Goal: Information Seeking & Learning: Learn about a topic

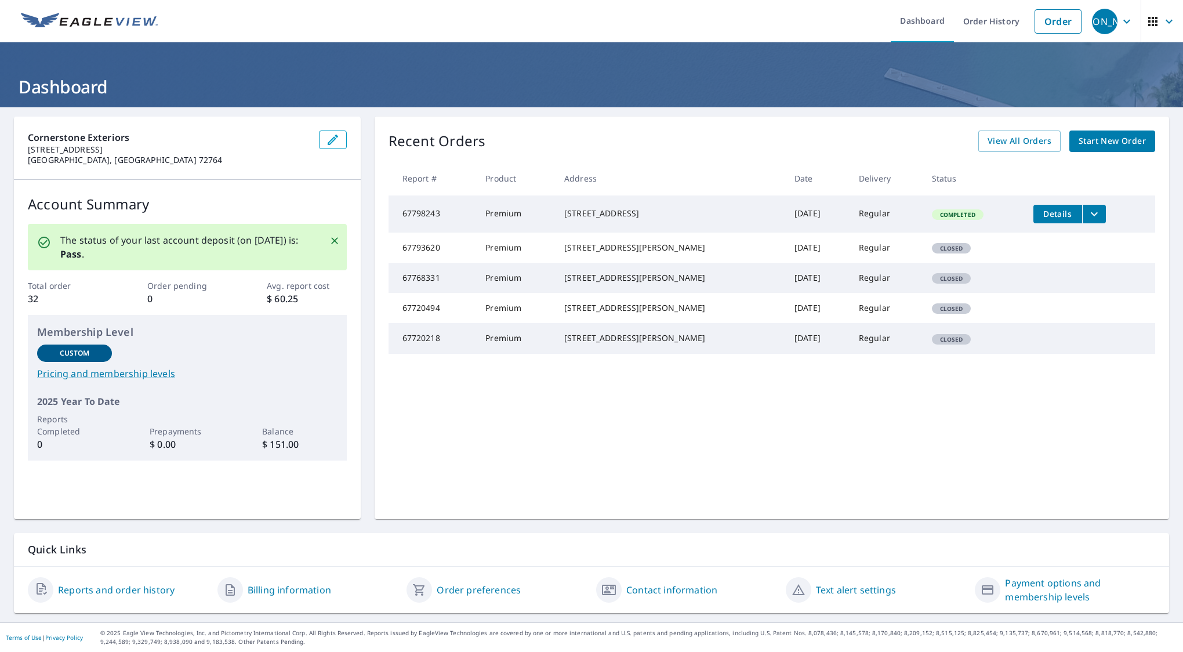
click at [1005, 589] on link "Payment options and membership levels" at bounding box center [1080, 590] width 150 height 28
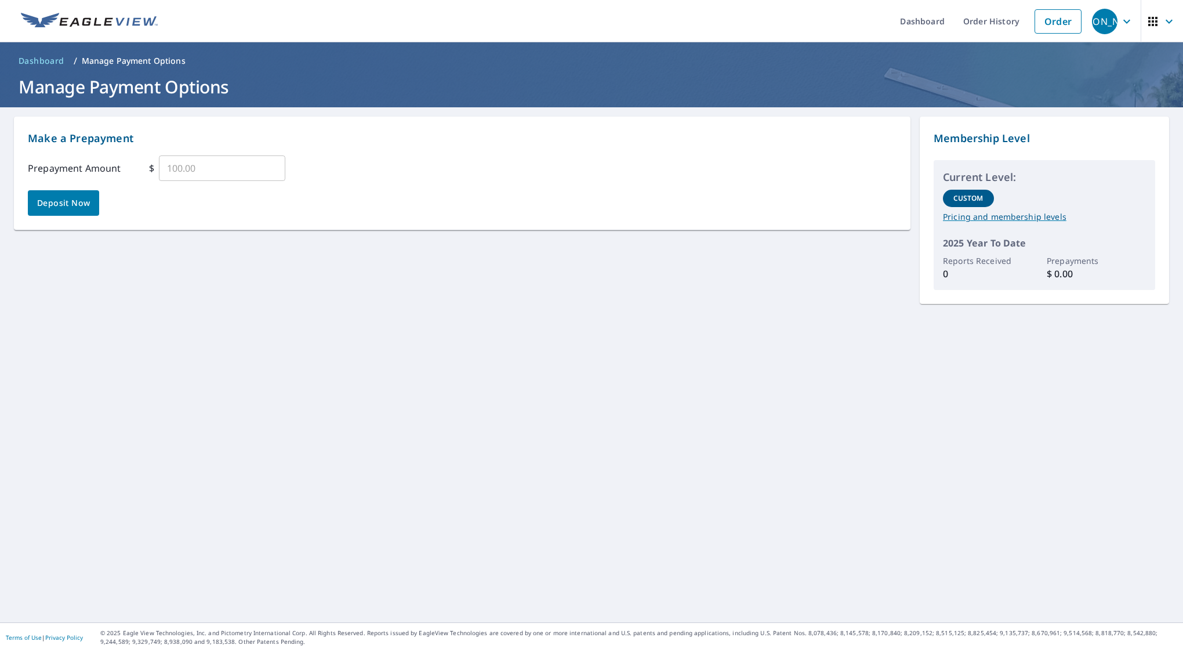
click at [975, 217] on p "Pricing and membership levels" at bounding box center [1044, 217] width 203 height 10
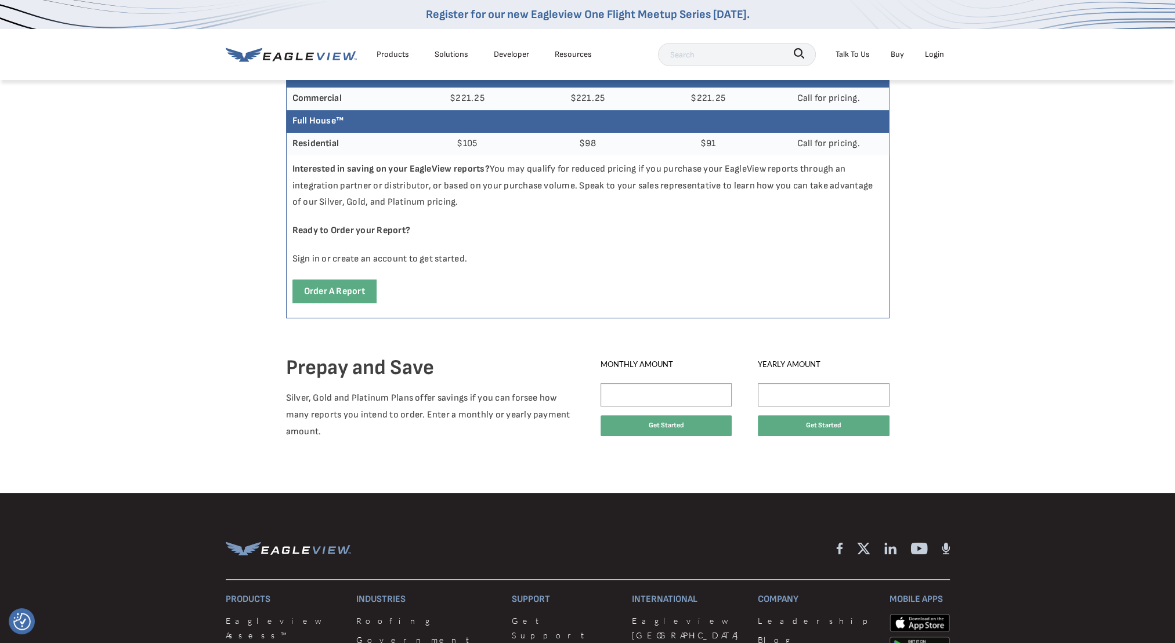
scroll to position [580, 0]
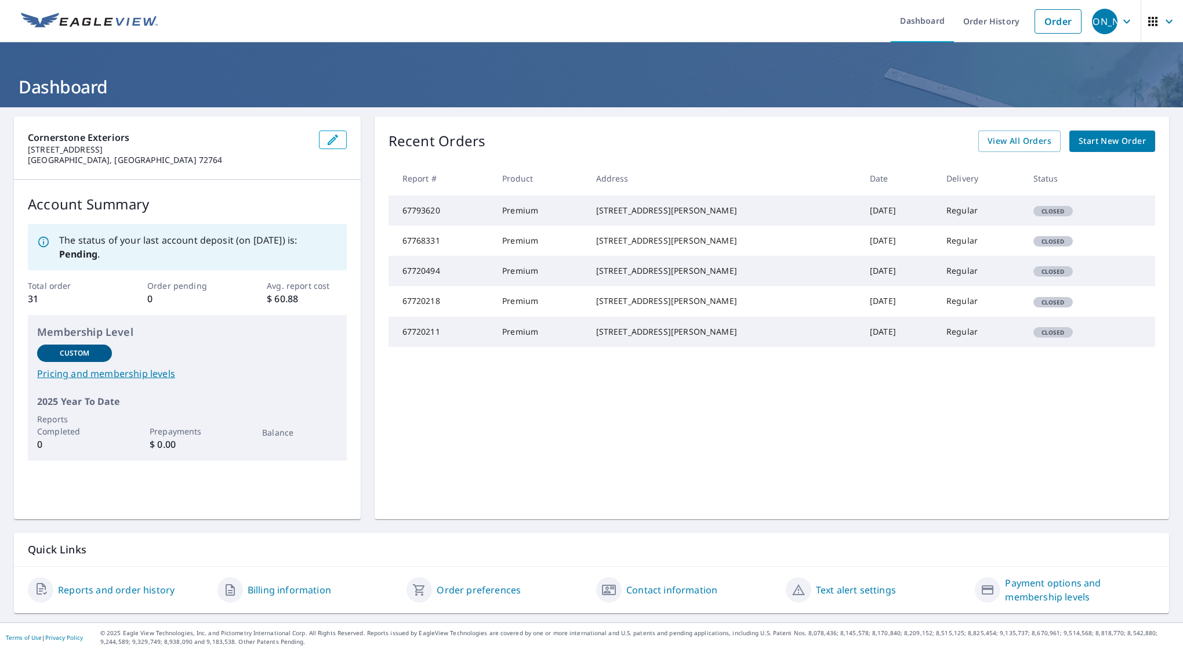
click at [255, 589] on link "Billing information" at bounding box center [290, 590] width 84 height 14
